Goal: Transaction & Acquisition: Download file/media

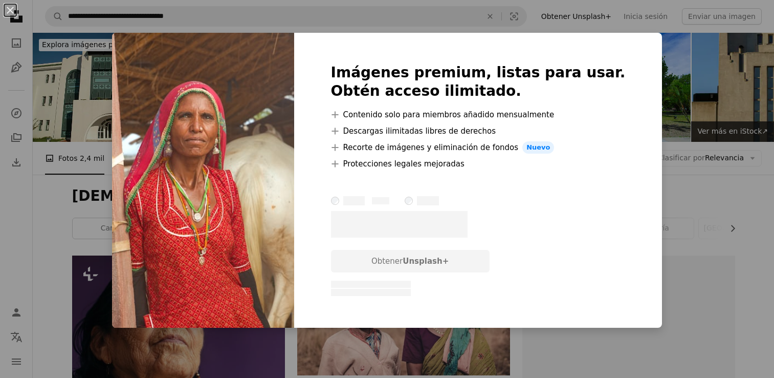
scroll to position [1259, 0]
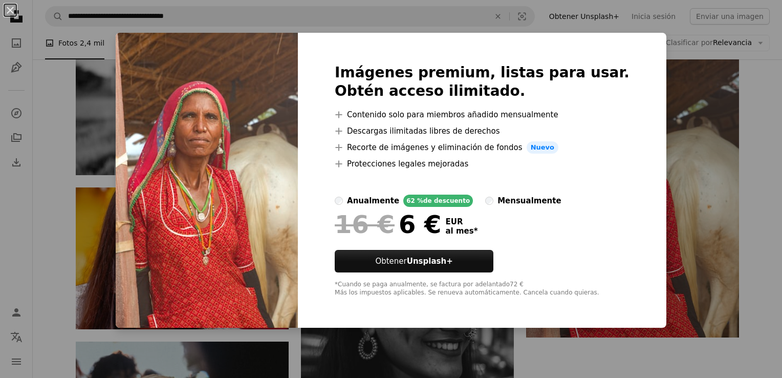
click at [570, 361] on div "An X shape Imágenes premium, listas para usar. Obtén acceso ilimitado. A plus s…" at bounding box center [391, 189] width 782 height 378
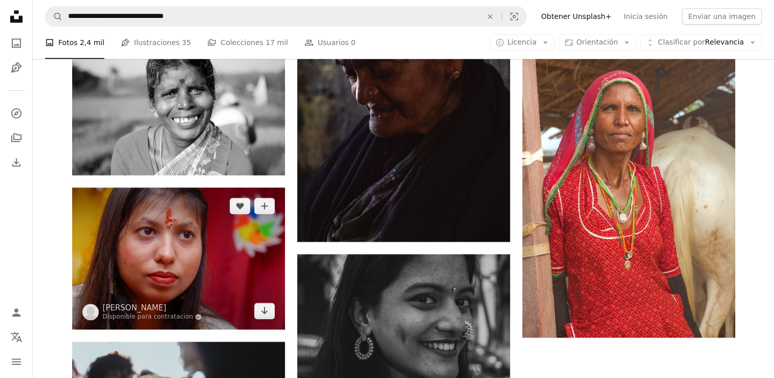
click at [165, 261] on img at bounding box center [178, 258] width 213 height 142
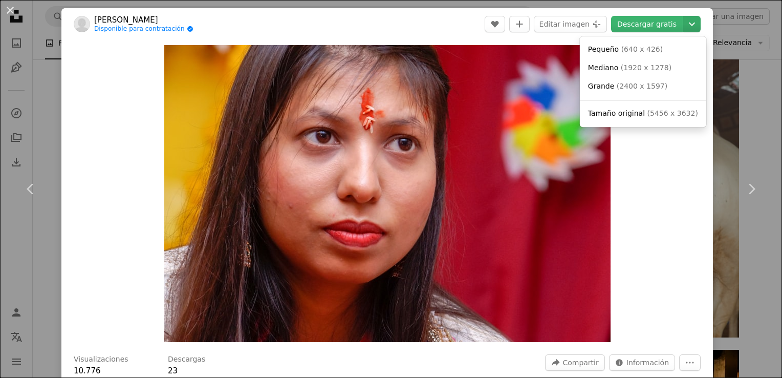
click at [684, 23] on icon "Chevron down" at bounding box center [692, 24] width 16 height 12
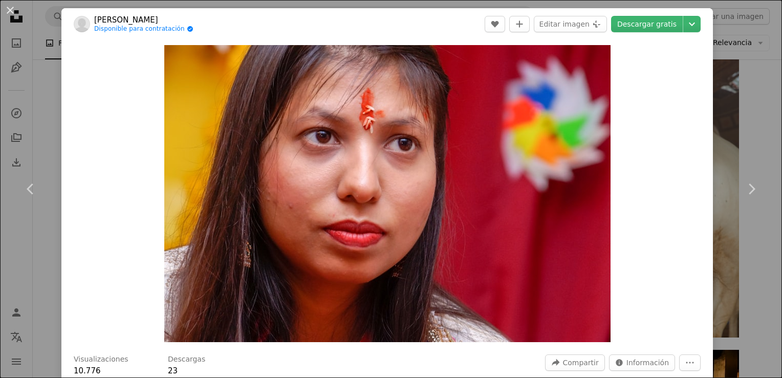
drag, startPoint x: 770, startPoint y: 28, endPoint x: 753, endPoint y: -38, distance: 67.6
drag, startPoint x: 764, startPoint y: 102, endPoint x: 751, endPoint y: 108, distance: 14.4
click at [764, 102] on div "An X shape Chevron left Chevron right [PERSON_NAME] Disponible para contratació…" at bounding box center [391, 189] width 782 height 378
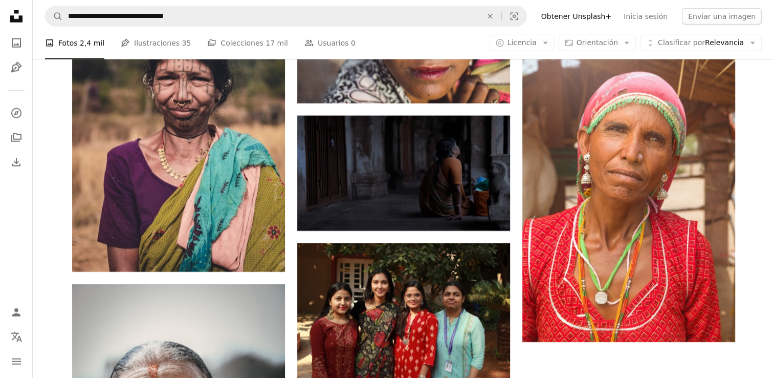
scroll to position [2623, 0]
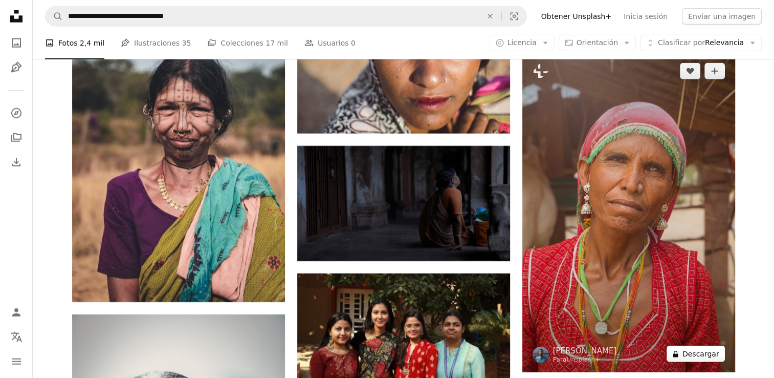
click at [678, 351] on icon "A lock" at bounding box center [676, 354] width 8 height 8
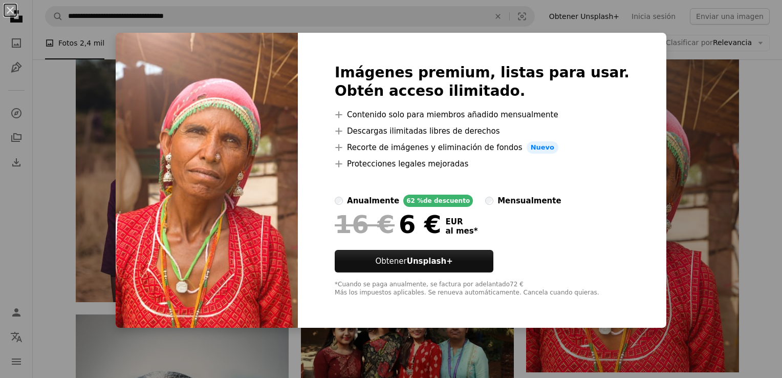
click at [754, 253] on div "An X shape Imágenes premium, listas para usar. Obtén acceso ilimitado. A plus s…" at bounding box center [391, 189] width 782 height 378
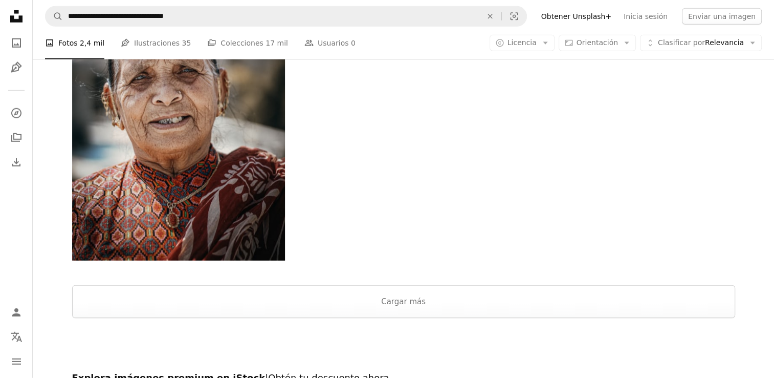
scroll to position [2992, 0]
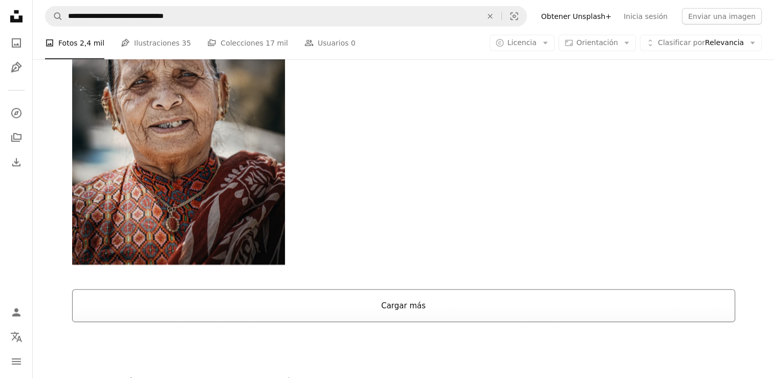
click at [398, 305] on button "Cargar más" at bounding box center [403, 305] width 663 height 33
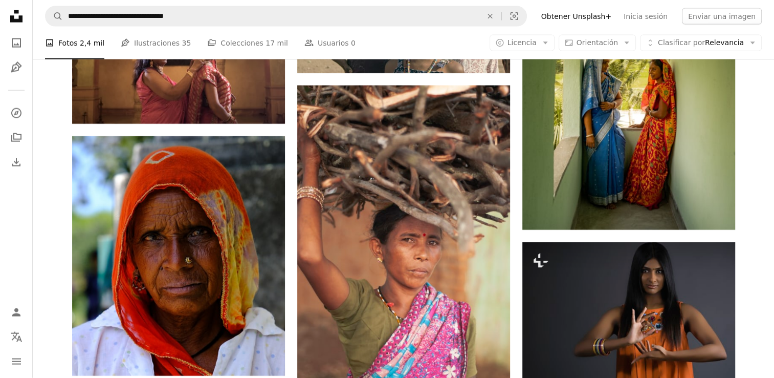
scroll to position [10202, 0]
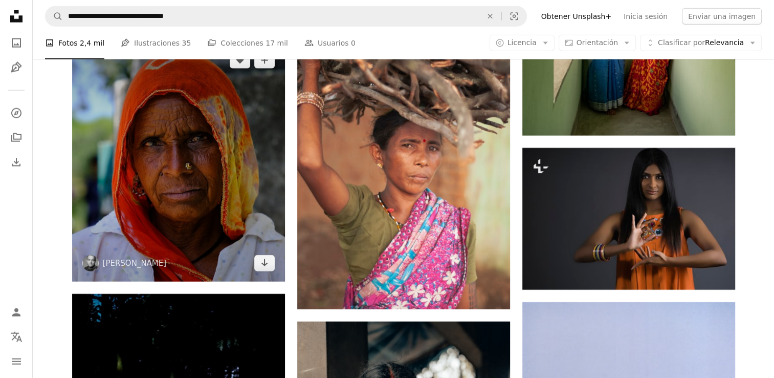
click at [182, 186] on img at bounding box center [178, 162] width 213 height 240
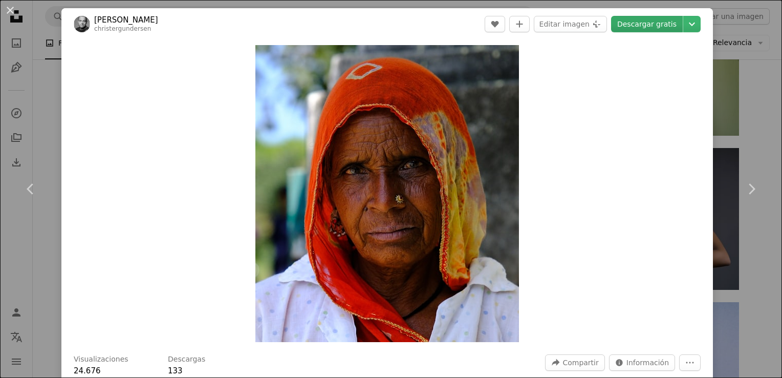
click at [643, 26] on link "Descargar gratis" at bounding box center [647, 24] width 72 height 16
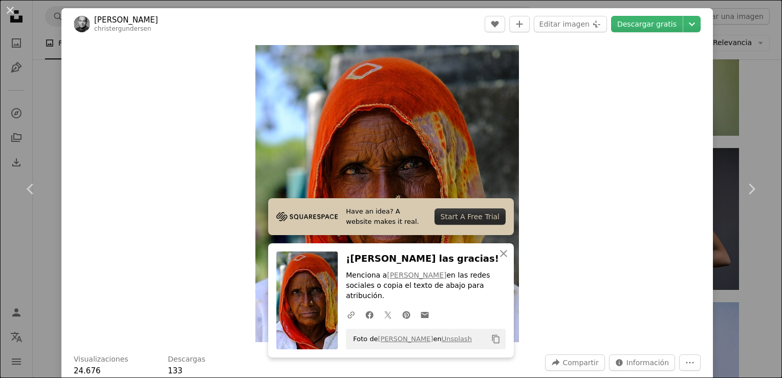
click at [635, 104] on div "Zoom in" at bounding box center [386, 193] width 651 height 307
